Goal: Complete application form

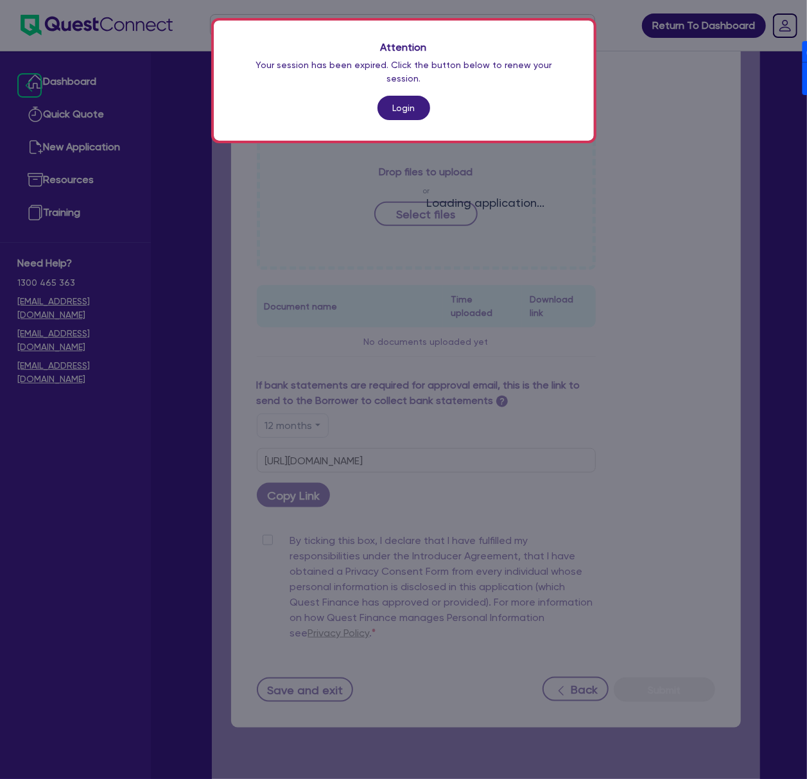
scroll to position [470, 0]
click at [394, 98] on link "Login" at bounding box center [404, 108] width 53 height 24
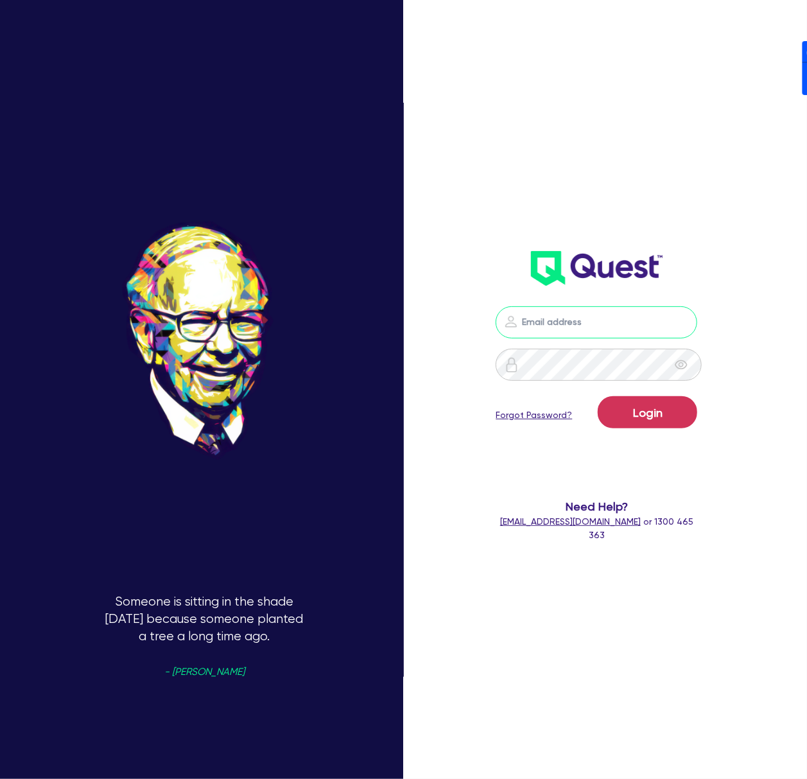
click at [618, 317] on input "email" at bounding box center [597, 322] width 202 height 32
click at [610, 276] on img at bounding box center [597, 268] width 132 height 35
click at [596, 342] on nordpass-icon at bounding box center [596, 342] width 0 height 0
click at [0, 778] on nordpass-autofill-portal at bounding box center [0, 779] width 0 height 0
type input "dean.tinellis@quest.finance"
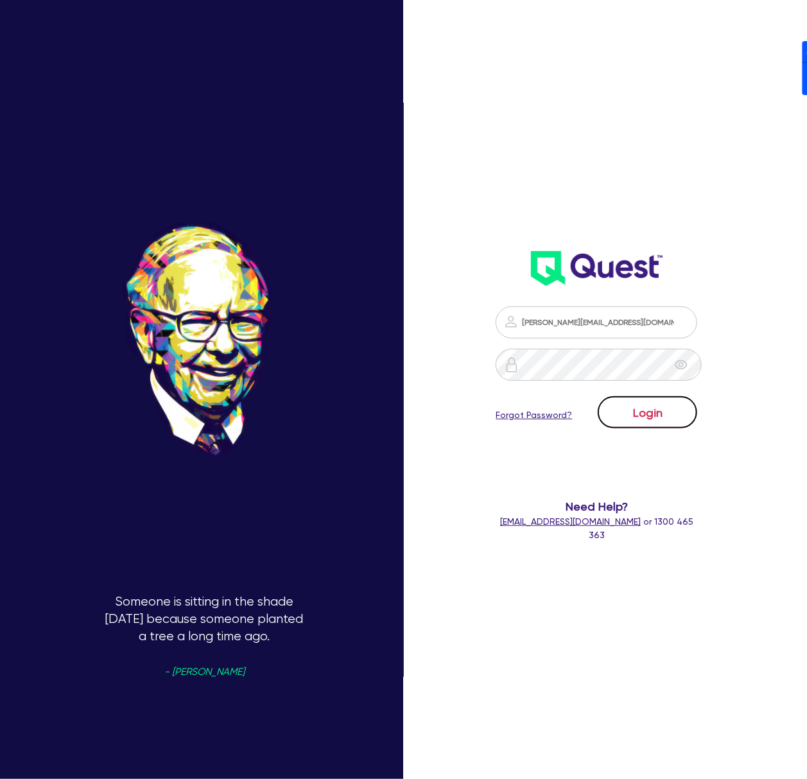
click at [661, 419] on button "Login" at bounding box center [648, 412] width 100 height 32
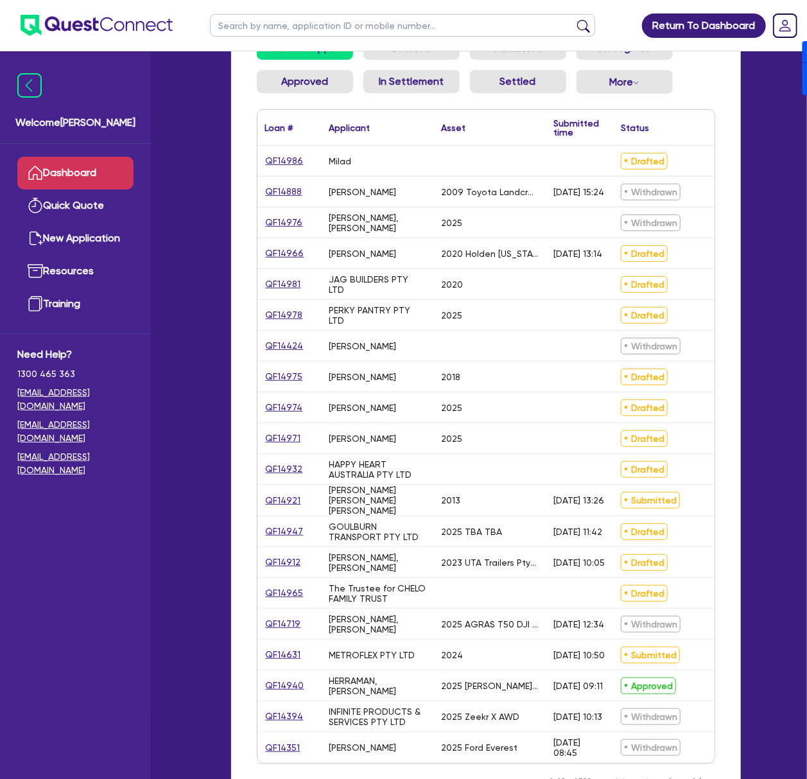
scroll to position [171, 0]
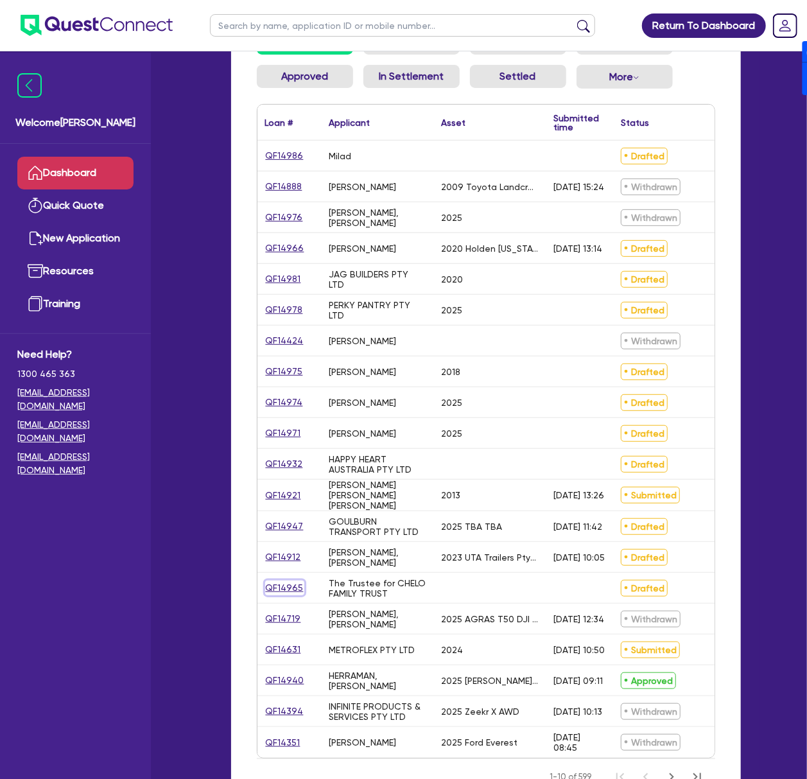
click at [271, 584] on link "QF14965" at bounding box center [284, 587] width 39 height 15
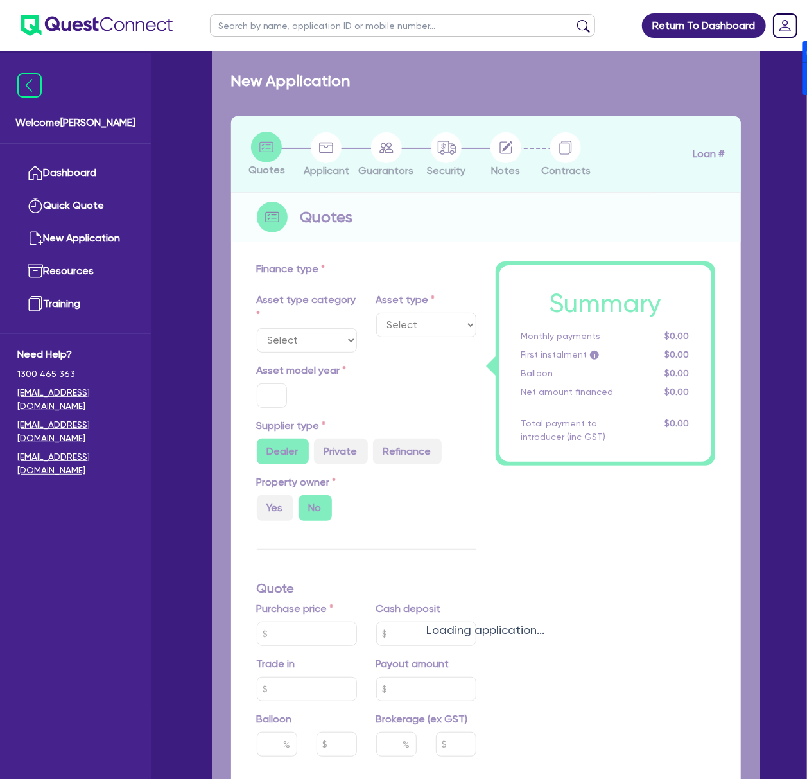
radio input "true"
type input "20,000"
type input "4"
type input "826.18"
type input "17"
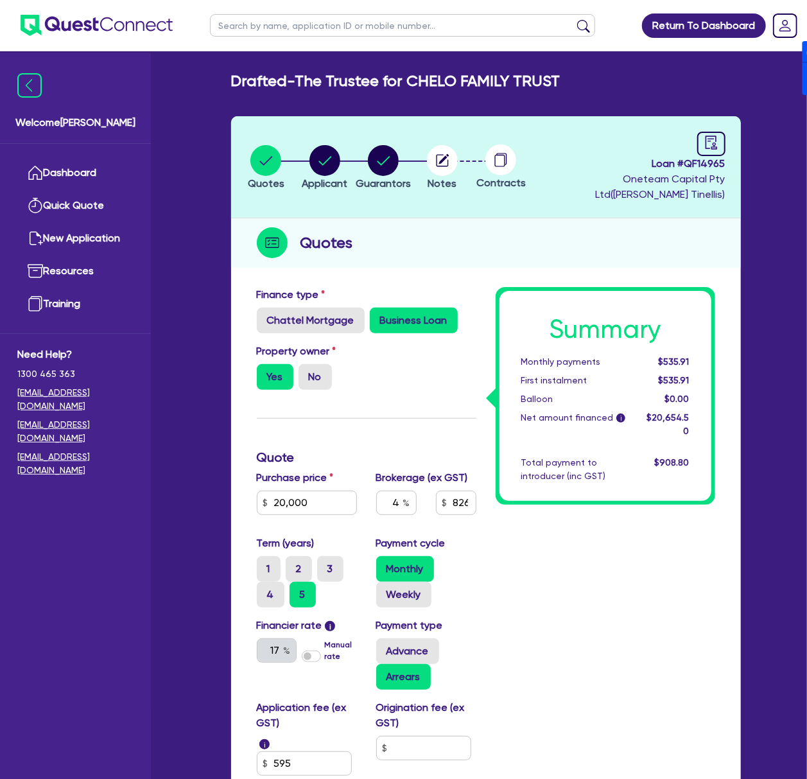
click at [699, 163] on span "Loan # QF14965" at bounding box center [629, 163] width 191 height 15
copy span "QF14965"
drag, startPoint x: 301, startPoint y: 83, endPoint x: 576, endPoint y: 87, distance: 274.8
click at [576, 87] on div "Drafted - The Trustee for CHELO FAMILY TRUST" at bounding box center [485, 81] width 529 height 19
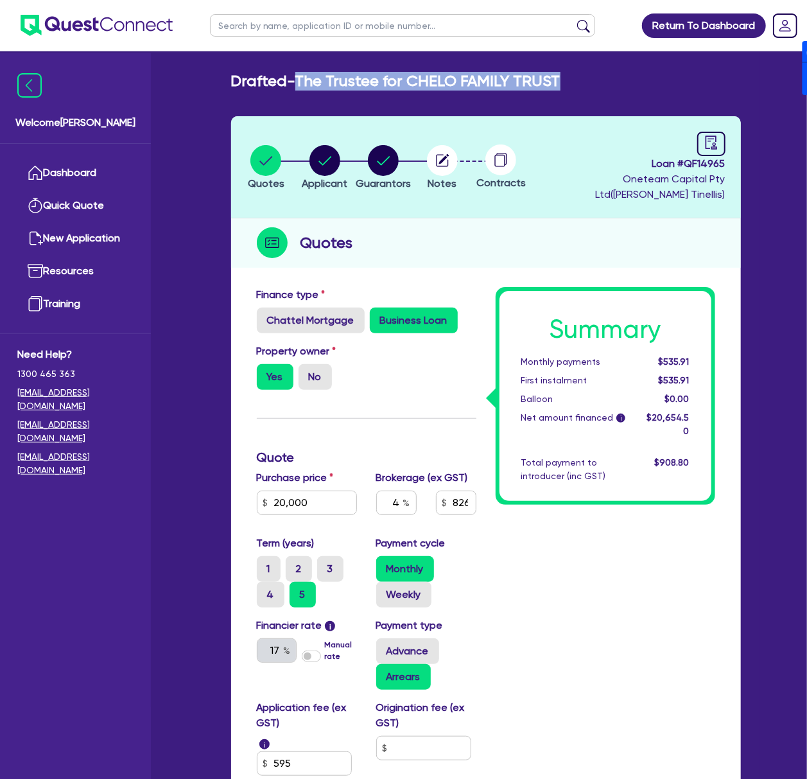
copy h2 "The Trustee for CHELO FAMILY TRUST"
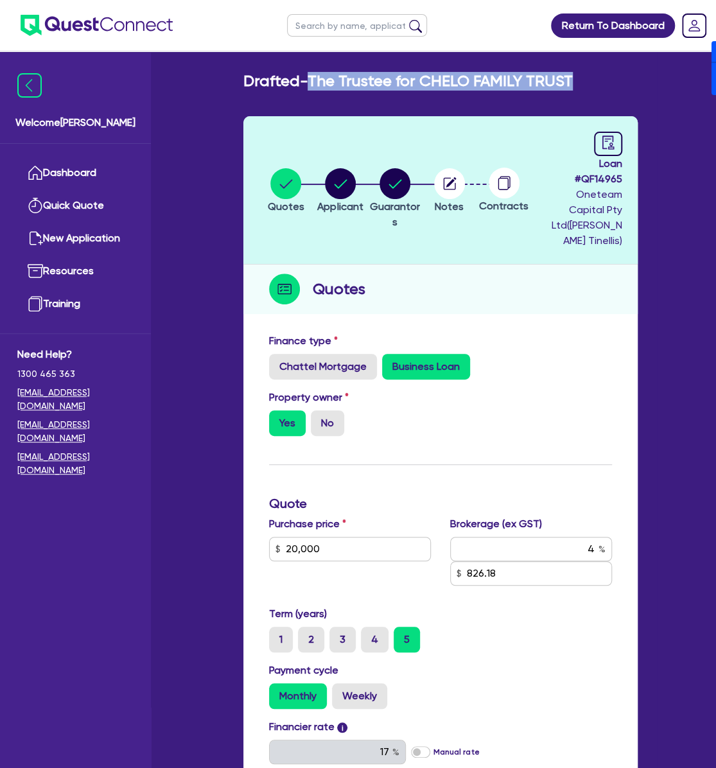
click at [452, 60] on main "Drafted - The Trustee for CHELO FAMILY TRUST Quotes Applicant Guarantors Notes …" at bounding box center [440, 682] width 433 height 1262
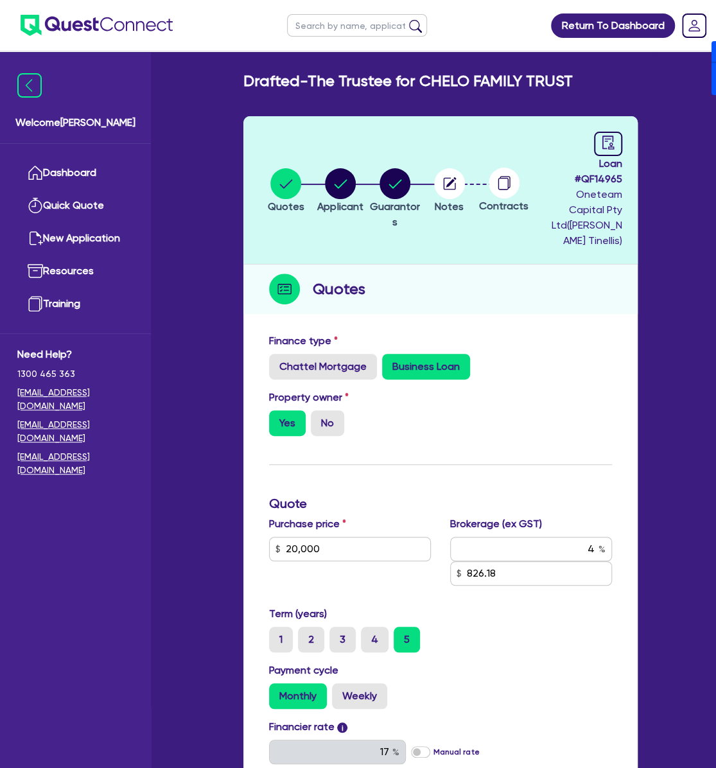
click at [451, 89] on h2 "Drafted - The Trustee for CHELO FAMILY TRUST" at bounding box center [407, 81] width 329 height 19
drag, startPoint x: 266, startPoint y: 516, endPoint x: 250, endPoint y: 511, distance: 16.7
type input "50,000"
type input "2,026.18"
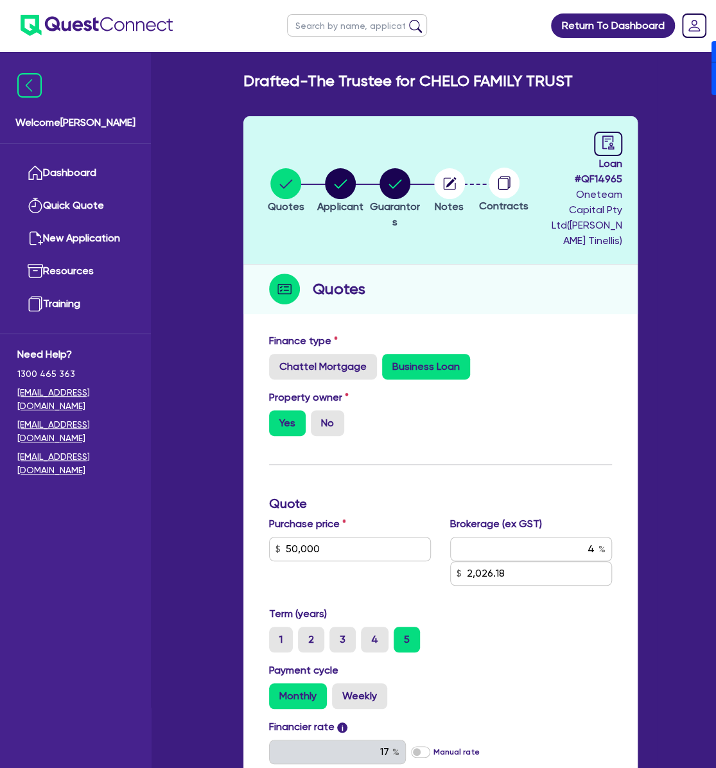
click at [463, 446] on div "Finance type Chattel Mortgage Business Loan Asset type category Select Cars and…" at bounding box center [440, 665] width 362 height 664
